Goal: Find specific page/section: Find specific page/section

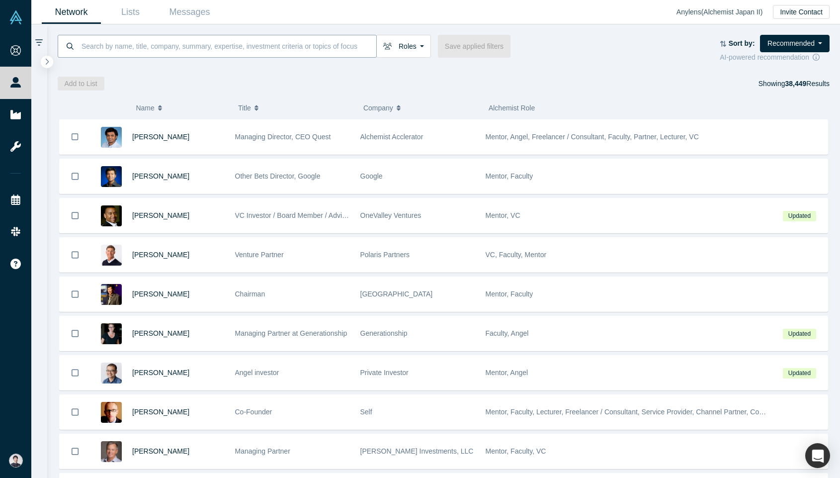
click at [233, 45] on input at bounding box center [229, 45] width 296 height 23
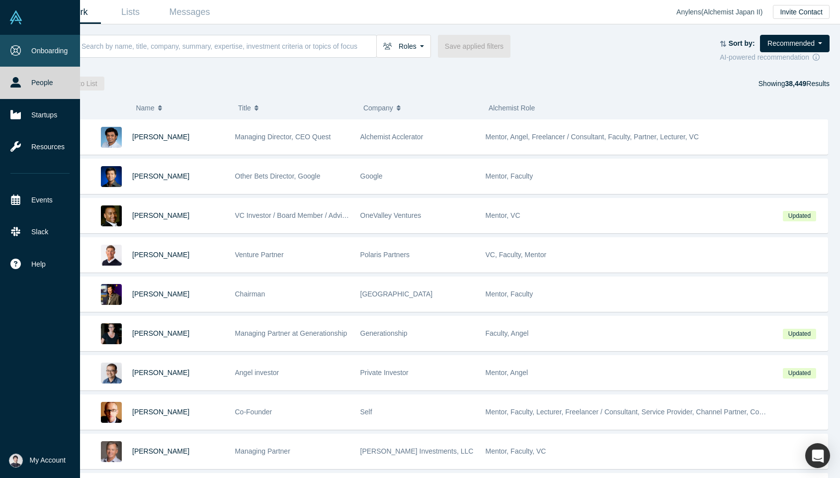
click at [28, 47] on link "Onboarding" at bounding box center [40, 51] width 80 height 32
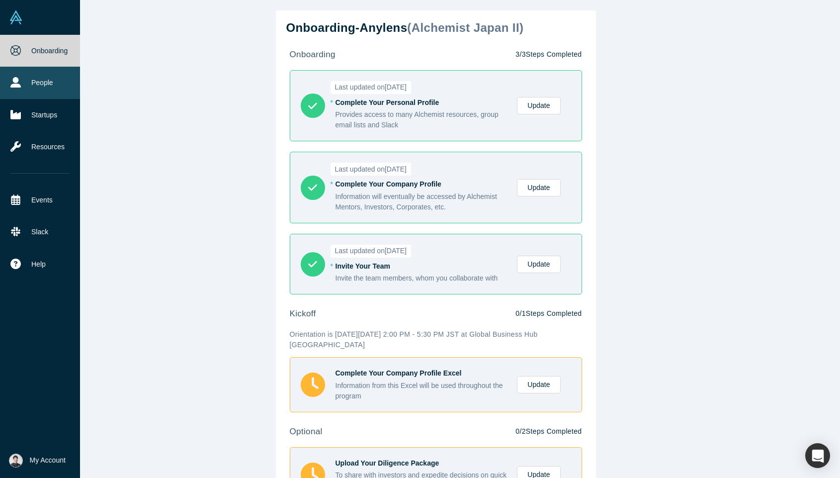
click at [59, 90] on link "People" at bounding box center [40, 83] width 80 height 32
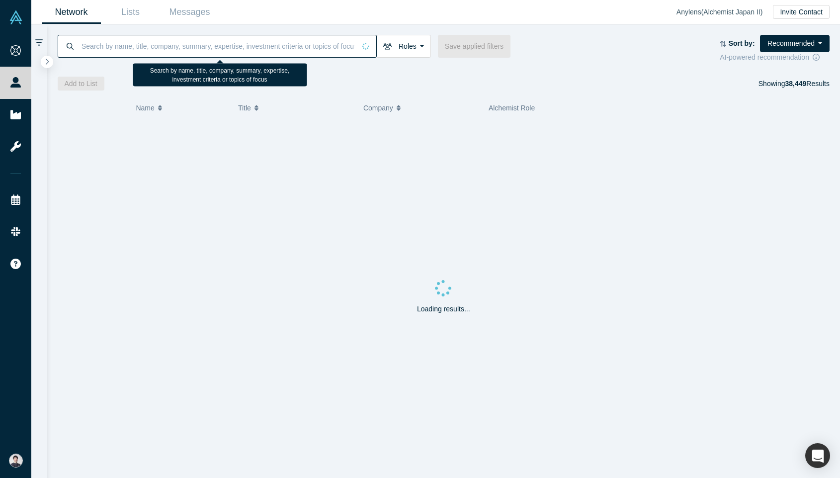
click at [146, 46] on input at bounding box center [218, 45] width 275 height 23
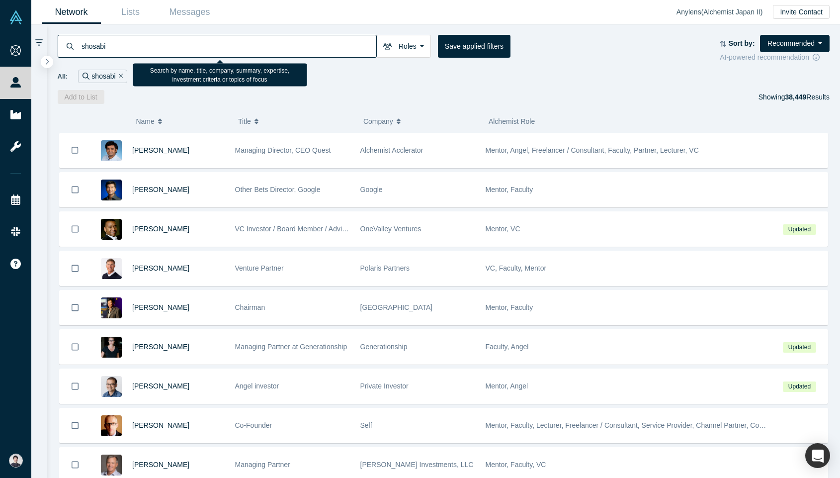
type input "shosabi"
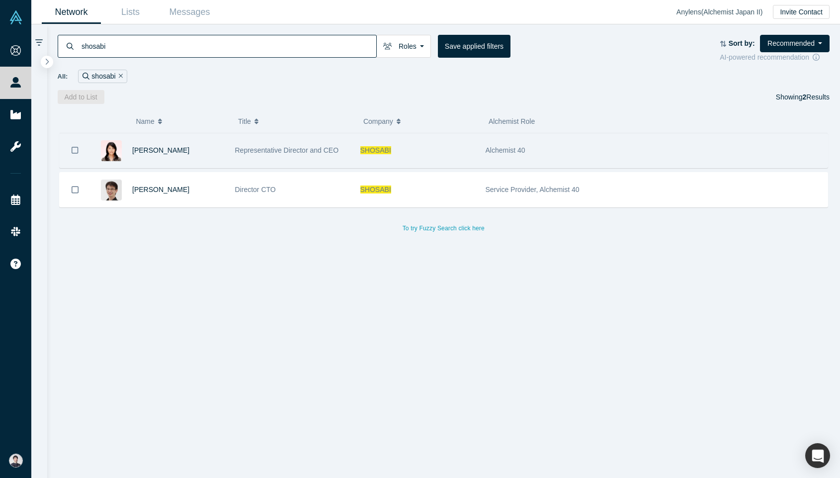
click at [165, 145] on div "Sachiko Kamiyama" at bounding box center [178, 150] width 92 height 34
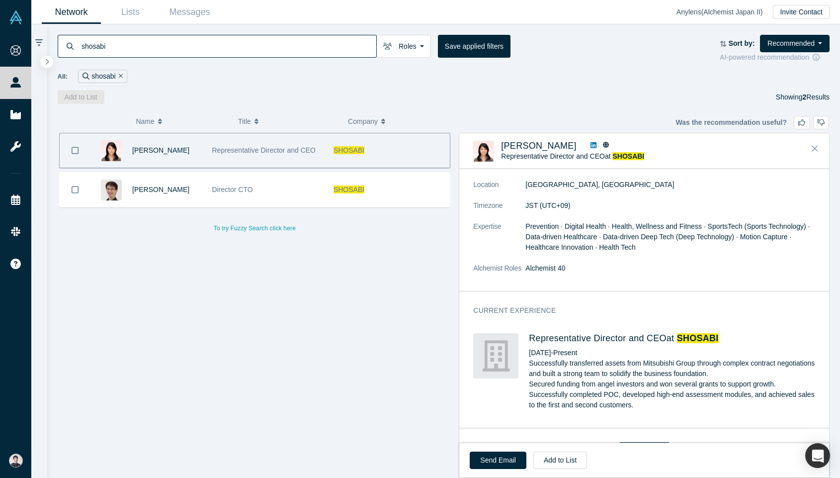
scroll to position [334, 0]
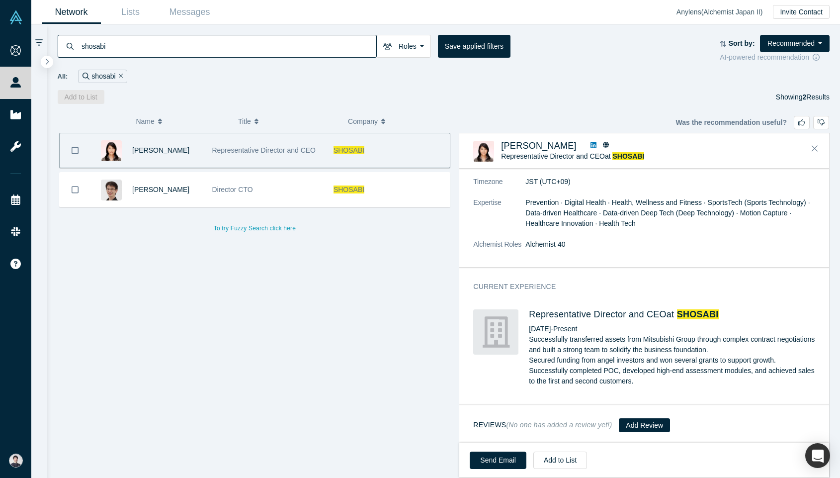
click at [539, 310] on h4 "Representative Director and CEO at SHOSABI" at bounding box center [672, 314] width 286 height 11
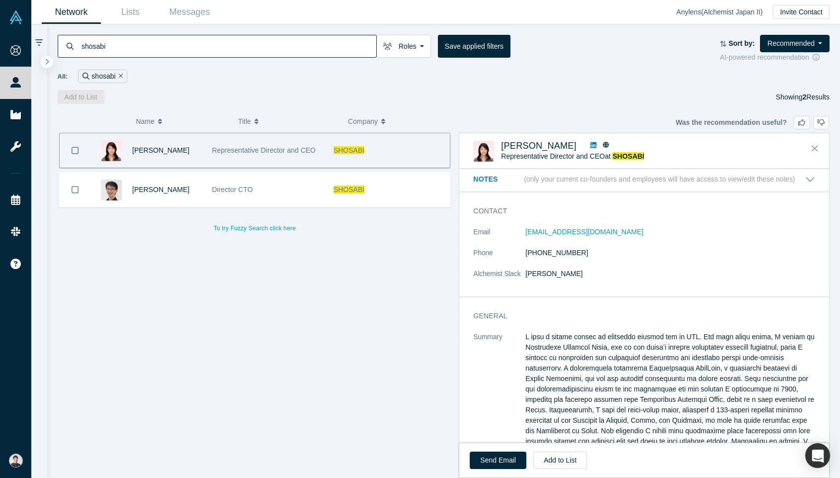
scroll to position [0, 0]
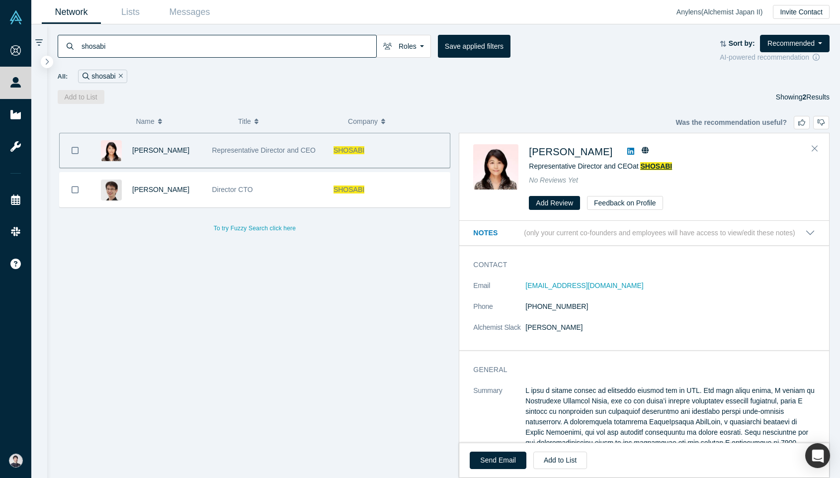
click at [658, 168] on span "SHOSABI" at bounding box center [656, 166] width 32 height 8
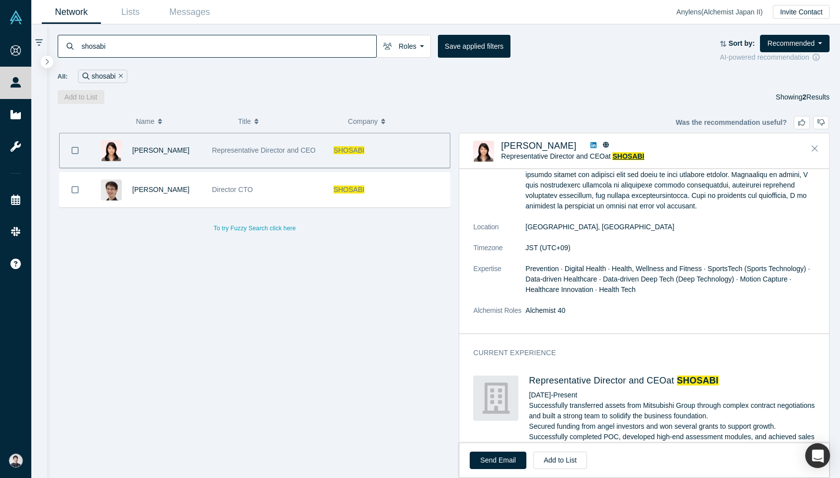
scroll to position [334, 0]
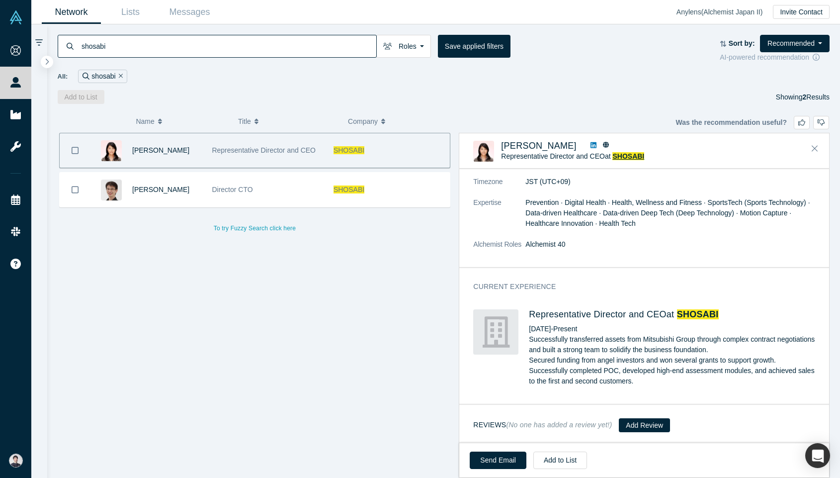
click at [207, 137] on div "Representative Director and CEO" at bounding box center [267, 150] width 121 height 34
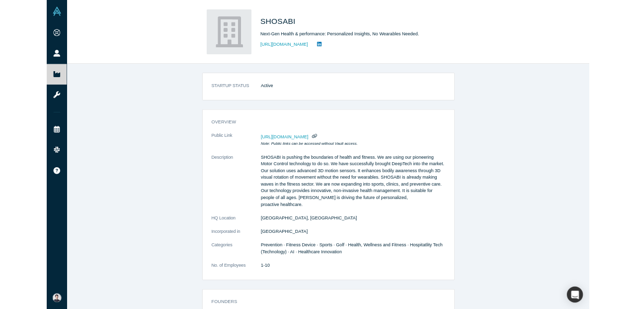
scroll to position [352, 0]
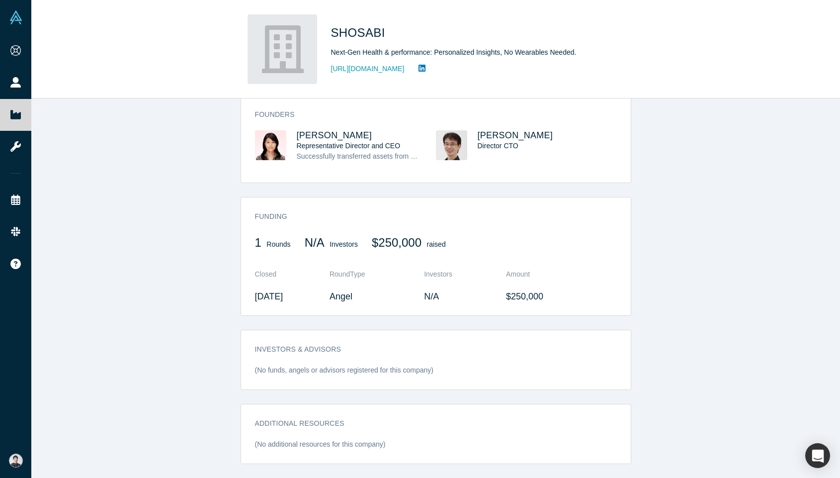
click at [528, 298] on td "$250,000" at bounding box center [558, 296] width 118 height 24
drag, startPoint x: 528, startPoint y: 298, endPoint x: 564, endPoint y: 298, distance: 35.8
click at [564, 298] on td "$250,000" at bounding box center [558, 296] width 118 height 24
copy td "250,000"
